Goal: Transaction & Acquisition: Purchase product/service

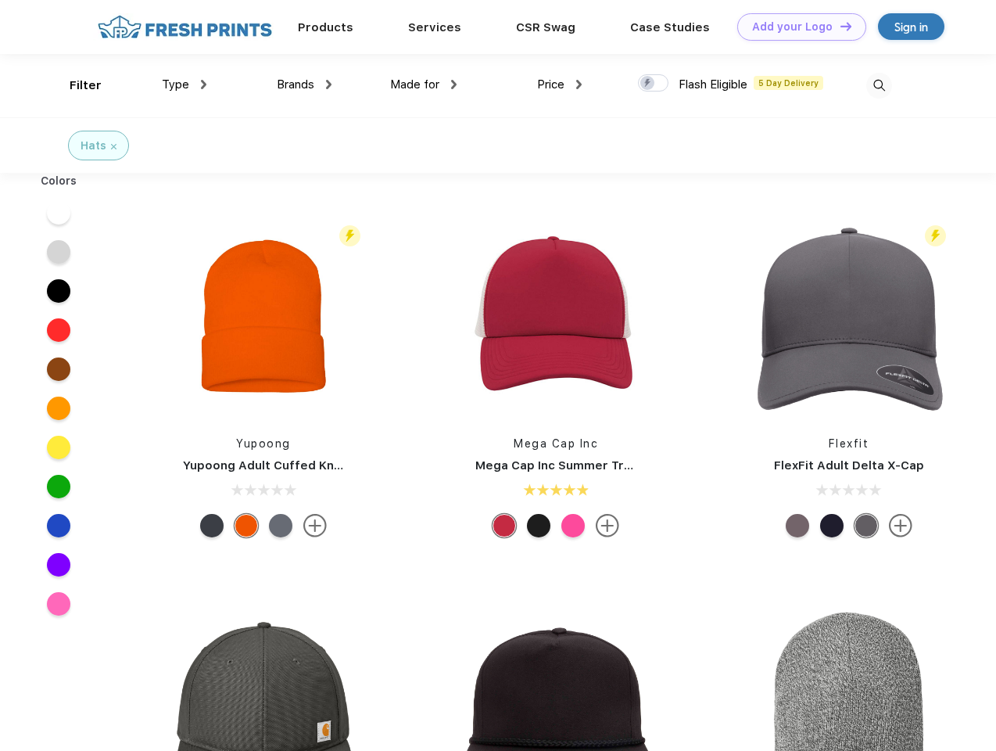
scroll to position [1, 0]
click at [796, 27] on link "Add your Logo Design Tool" at bounding box center [801, 26] width 129 height 27
click at [0, 0] on div "Design Tool" at bounding box center [0, 0] width 0 height 0
click at [839, 26] on link "Add your Logo Design Tool" at bounding box center [801, 26] width 129 height 27
click at [75, 85] on div "Filter" at bounding box center [86, 86] width 32 height 18
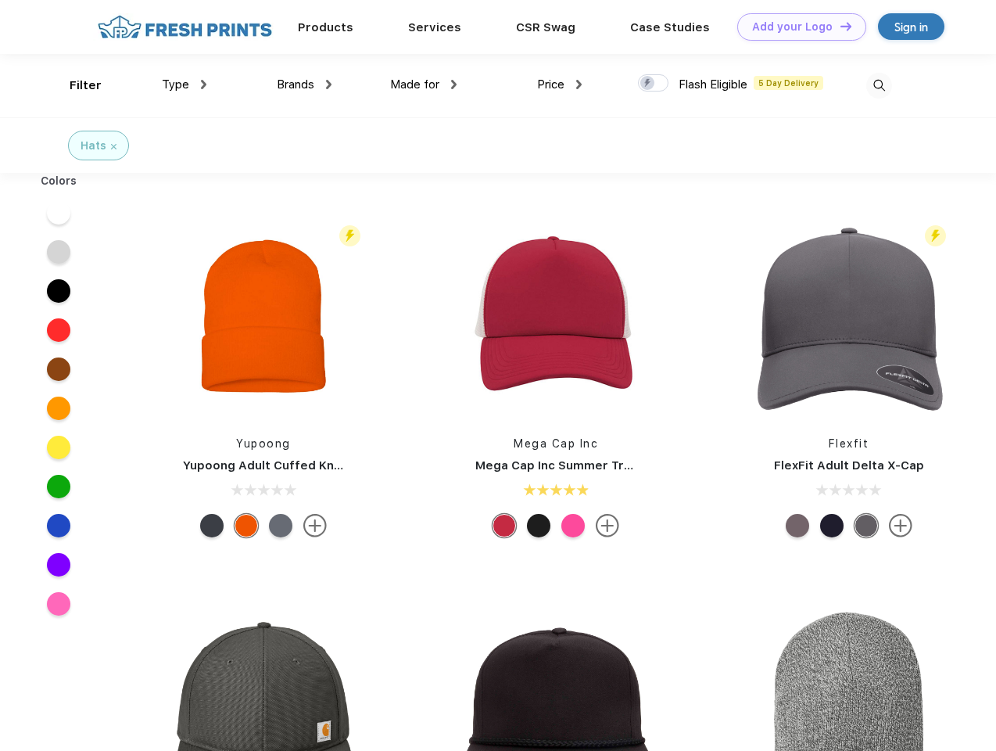
click at [185, 84] on span "Type" at bounding box center [175, 84] width 27 height 14
click at [304, 84] on span "Brands" at bounding box center [296, 84] width 38 height 14
click at [424, 84] on span "Made for" at bounding box center [414, 84] width 49 height 14
click at [560, 84] on span "Price" at bounding box center [550, 84] width 27 height 14
click at [654, 84] on div at bounding box center [653, 82] width 30 height 17
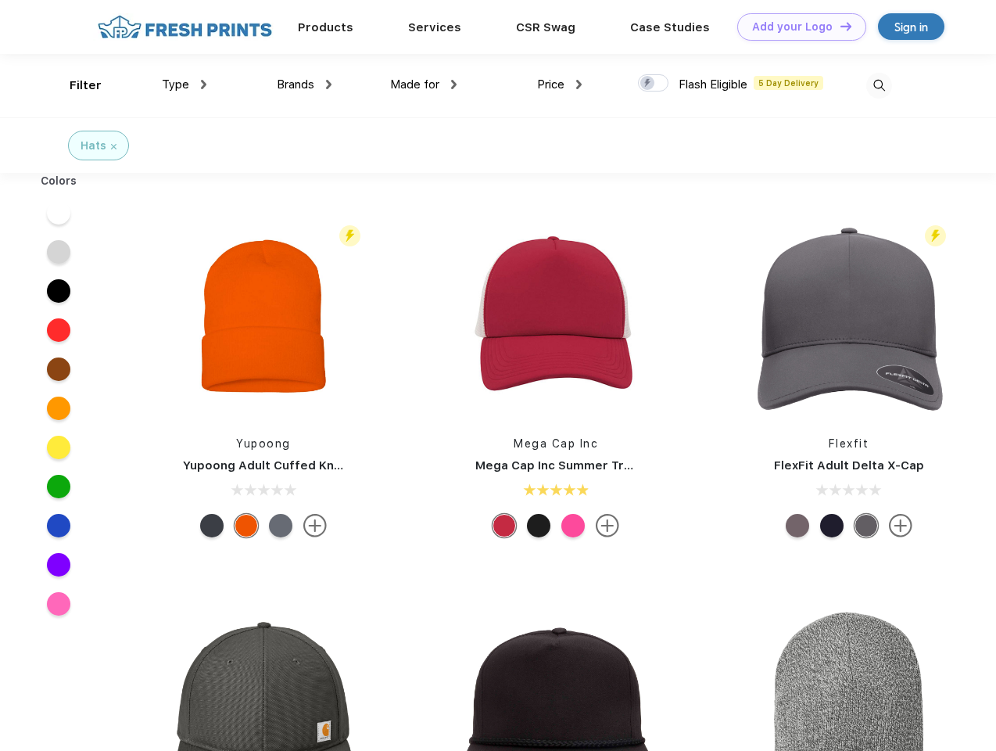
click at [648, 84] on input "checkbox" at bounding box center [643, 79] width 10 height 10
click at [879, 85] on img at bounding box center [879, 86] width 26 height 26
